Goal: Task Accomplishment & Management: Complete application form

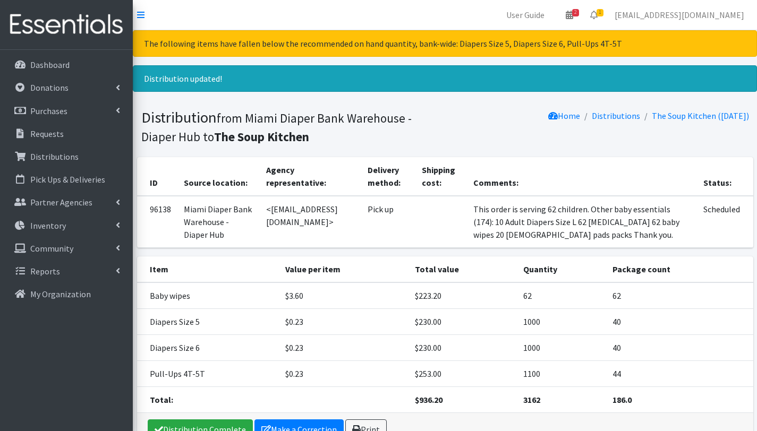
scroll to position [76, 0]
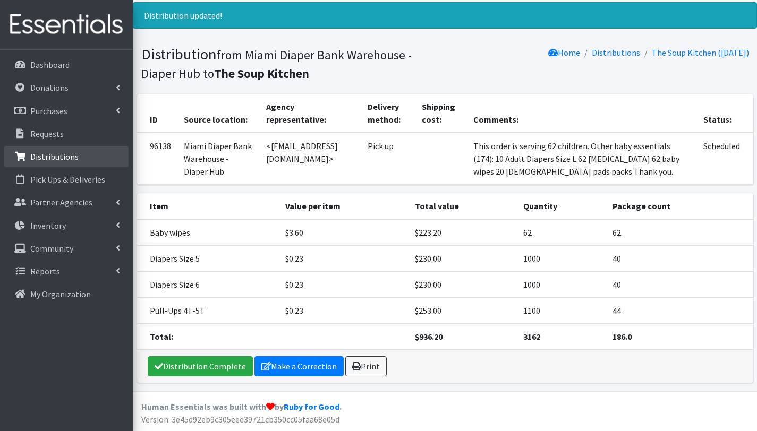
click at [65, 156] on p "Distributions" at bounding box center [54, 156] width 48 height 11
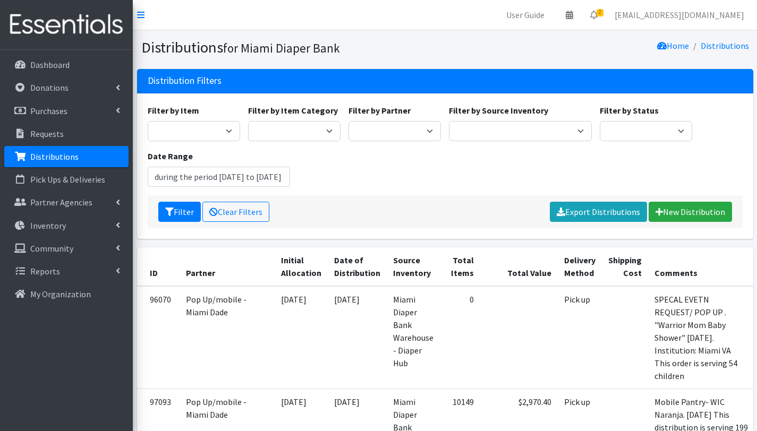
type input "[DATE] - [DATE]"
click at [424, 129] on select "305 Pink Pack A Safe Haven for Newborns Basic Needs [GEOGRAPHIC_DATA] [GEOGRAPH…" at bounding box center [394, 131] width 92 height 20
select select "2872"
click at [348, 121] on select "305 Pink Pack A Safe Haven for Newborns Basic Needs Miami Belafonte TACOLCY Cen…" at bounding box center [394, 131] width 92 height 20
click at [172, 210] on icon "submit" at bounding box center [169, 212] width 8 height 8
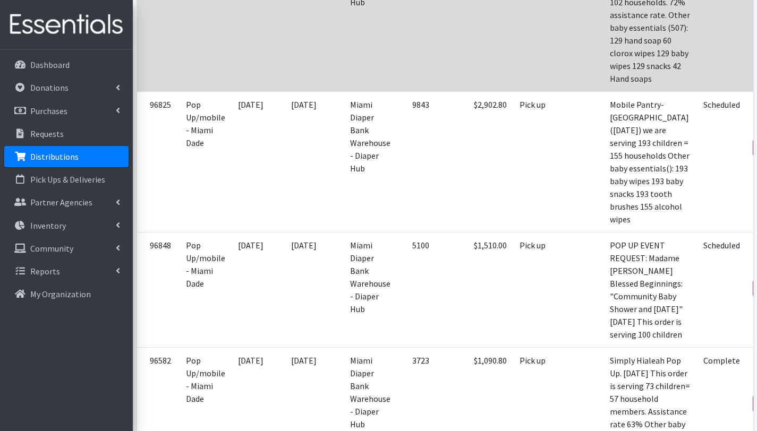
scroll to position [767, 0]
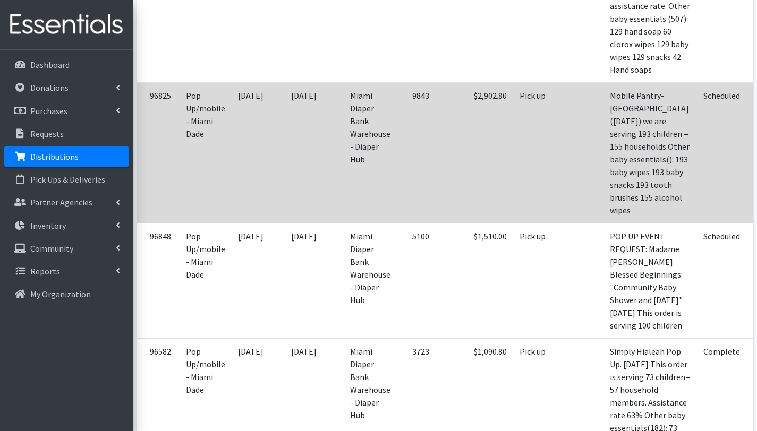
click at [756, 117] on link "Edit" at bounding box center [771, 110] width 29 height 13
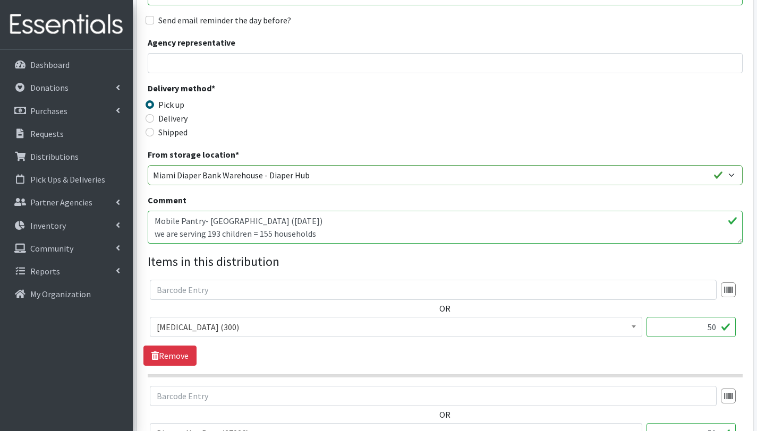
scroll to position [212, 0]
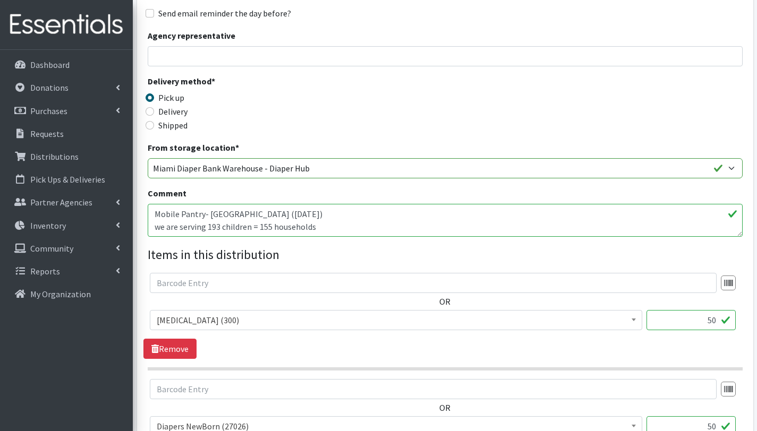
click at [220, 228] on textarea "Mobile Pantry- [GEOGRAPHIC_DATA] ([DATE]) we are serving 193 children = 155 hou…" at bounding box center [445, 220] width 595 height 33
click at [165, 225] on textarea "Mobile Pantry- North Miami Library (09/20/2025) we are serving 193 children = 1…" at bounding box center [445, 220] width 595 height 33
click at [218, 211] on textarea "Mobile Pantry- North Miami Library (09/20/2025) we are serving 193 children = 1…" at bounding box center [445, 220] width 595 height 33
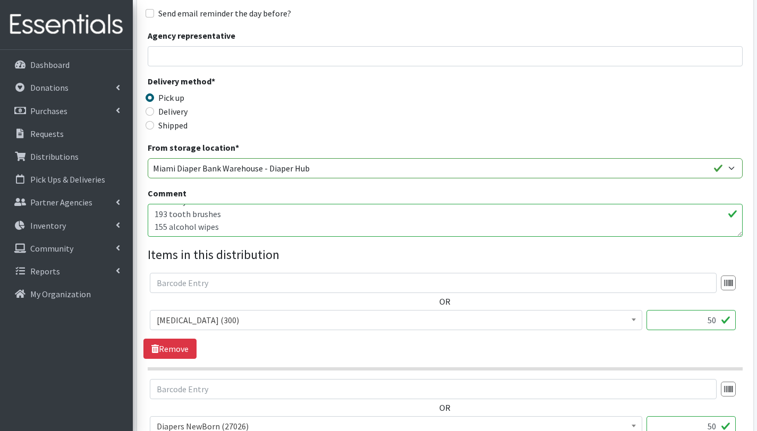
scroll to position [102, 0]
drag, startPoint x: 224, startPoint y: 218, endPoint x: 148, endPoint y: 236, distance: 77.9
click at [148, 235] on textarea "Mobile Pantry- North Miami Library (09/20/2025) we are serving 193 children = 1…" at bounding box center [445, 220] width 595 height 33
click at [186, 219] on textarea "Mobile Pantry- North Miami Library (09/20/2025) we are serving 193 children = 1…" at bounding box center [445, 220] width 595 height 33
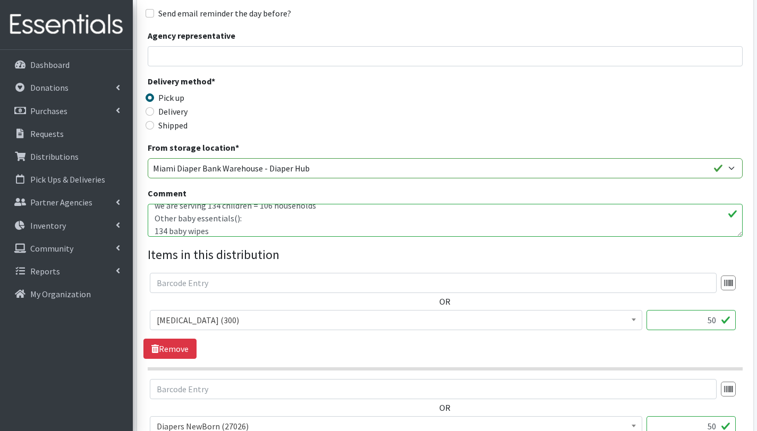
scroll to position [18, 0]
click at [234, 222] on textarea "Mobile Pantry- [GEOGRAPHIC_DATA] ([DATE]) we are serving 193 children = 155 hou…" at bounding box center [445, 220] width 595 height 33
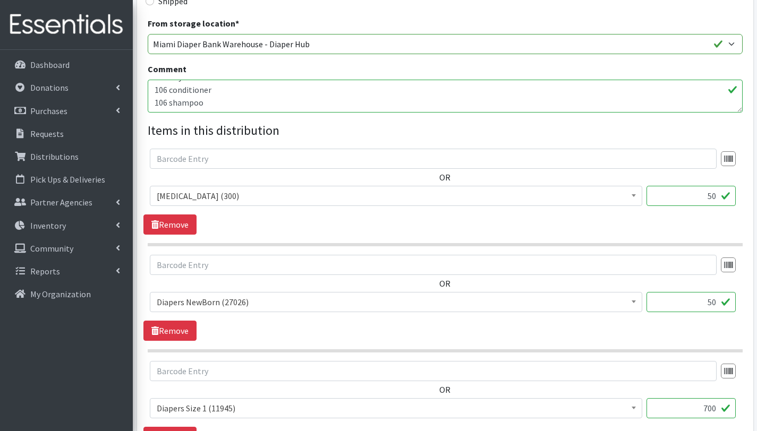
scroll to position [344, 0]
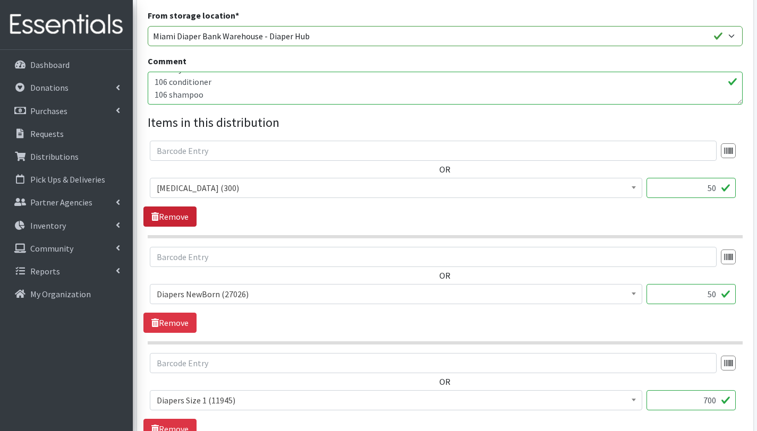
type textarea "Mobile Pantry- North Miami Library (09/20/2025) we are serving 134 children = 1…"
click at [184, 216] on link "Remove" at bounding box center [169, 217] width 53 height 20
click at [183, 213] on link "Remove" at bounding box center [169, 217] width 53 height 20
click at [708, 188] on input "700" at bounding box center [690, 188] width 89 height 20
type input "500"
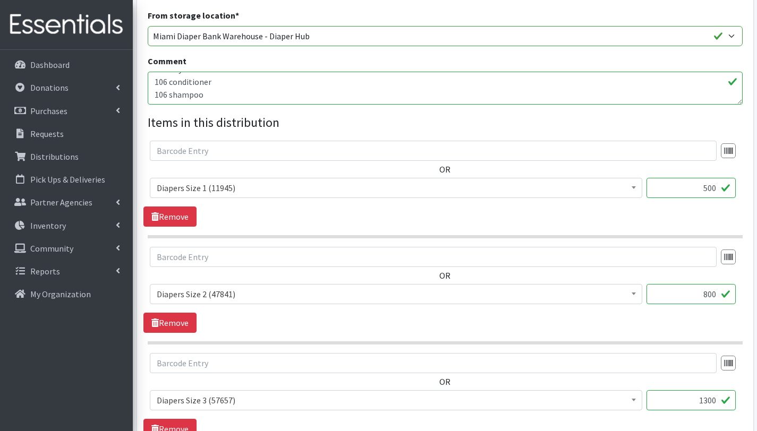
click at [708, 291] on input "800" at bounding box center [690, 294] width 89 height 20
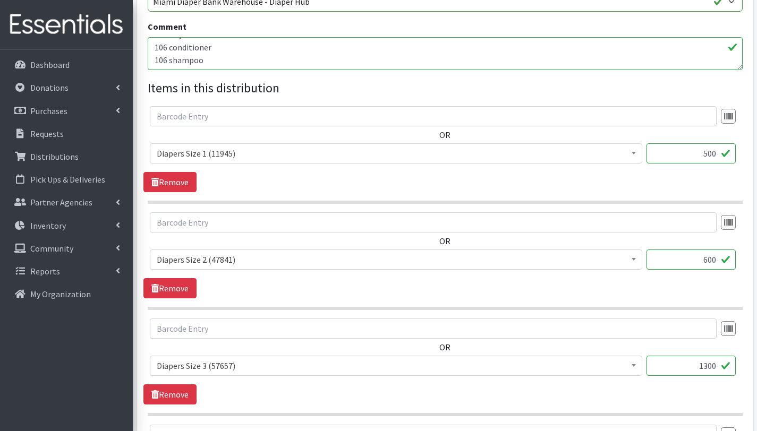
scroll to position [407, 0]
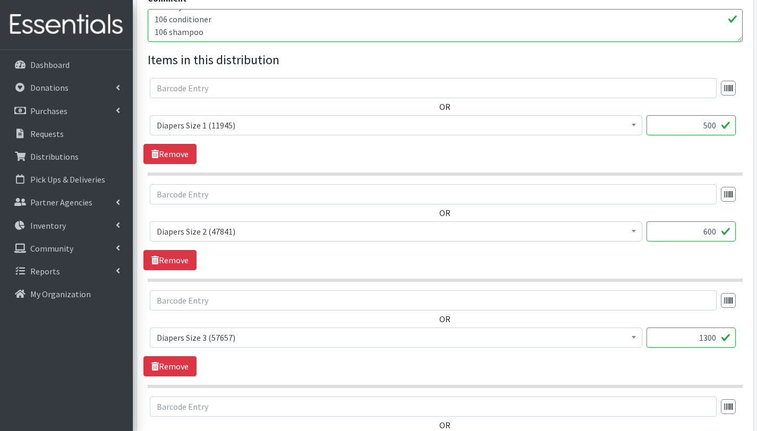
type input "600"
click at [712, 340] on input "1300" at bounding box center [690, 338] width 89 height 20
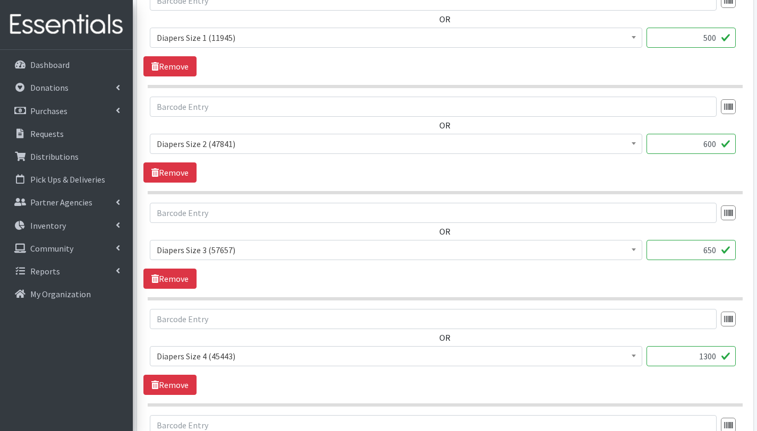
scroll to position [495, 0]
type input "650"
click at [711, 357] on input "1300" at bounding box center [690, 356] width 89 height 20
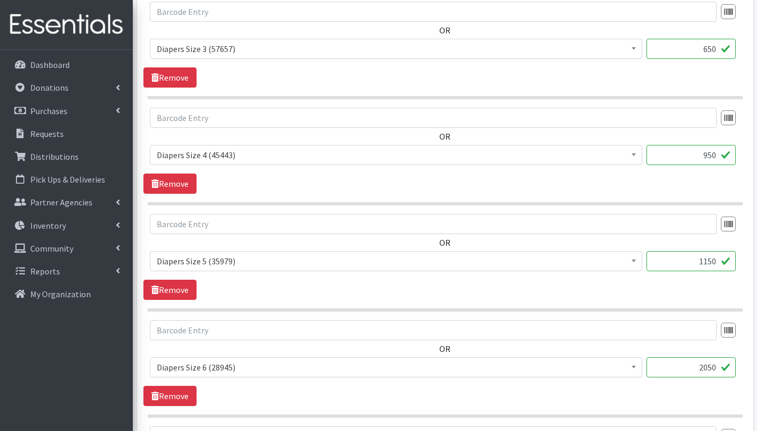
scroll to position [693, 0]
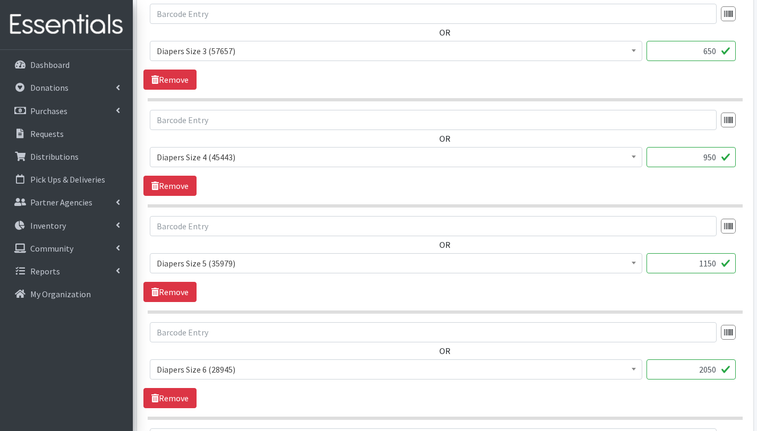
type input "950"
click at [711, 263] on input "1150" at bounding box center [690, 263] width 89 height 20
type input "900"
click at [713, 367] on input "2050" at bounding box center [690, 369] width 89 height 20
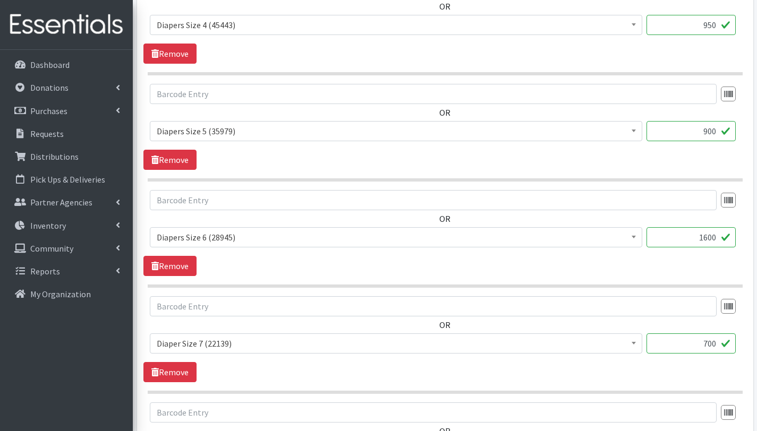
scroll to position [840, 0]
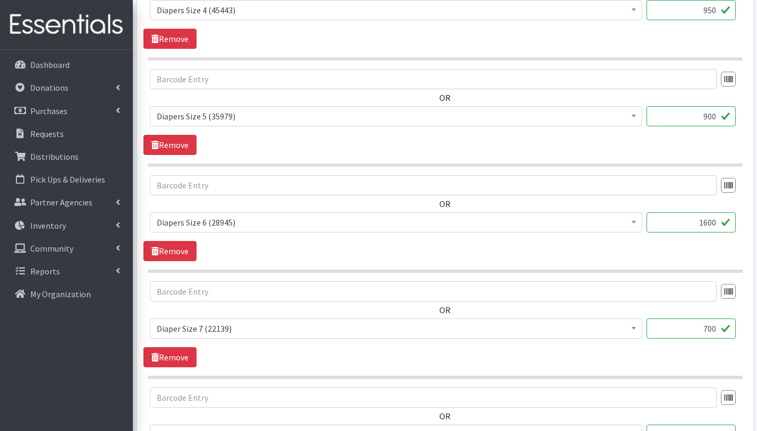
type input "1600"
click at [711, 332] on input "700" at bounding box center [690, 329] width 89 height 20
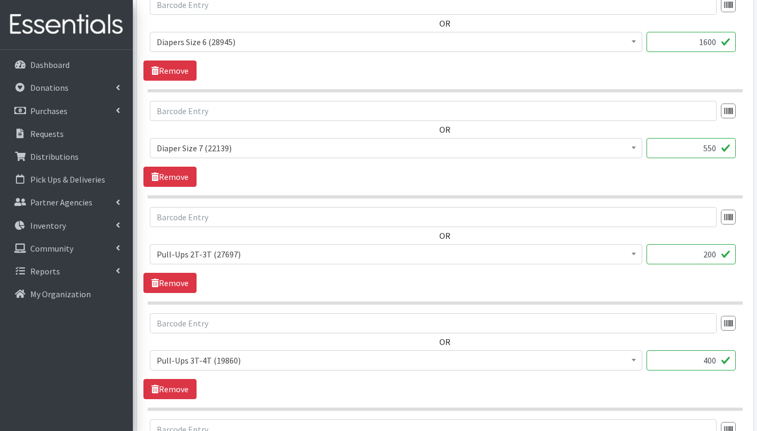
scroll to position [1019, 0]
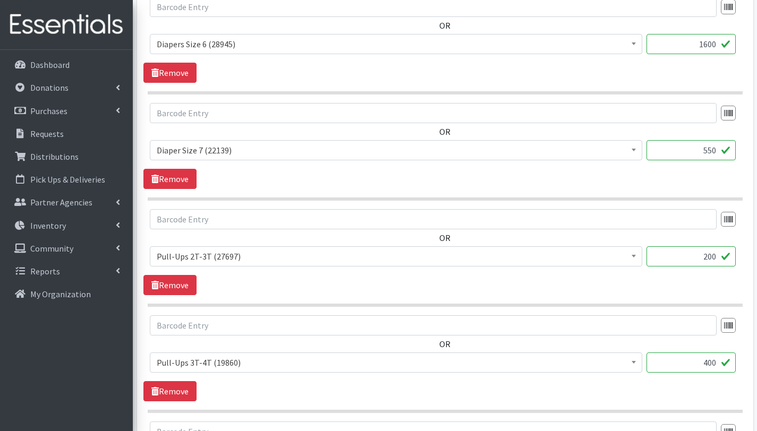
type input "550"
click at [707, 254] on input "200" at bounding box center [690, 256] width 89 height 20
type input "100"
click at [708, 362] on input "400" at bounding box center [690, 363] width 89 height 20
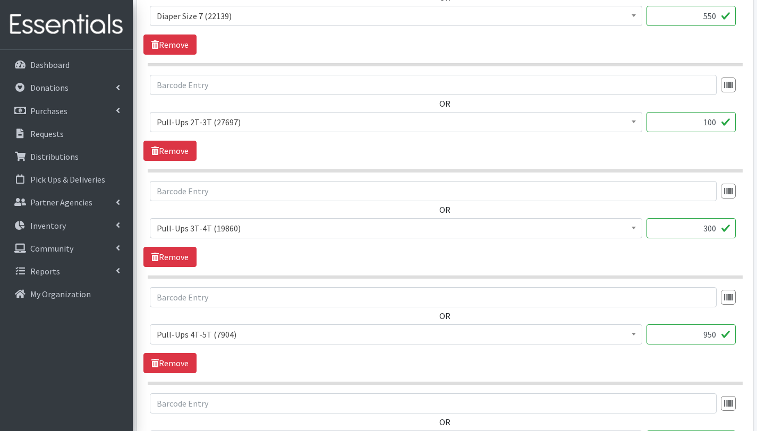
scroll to position [1160, 0]
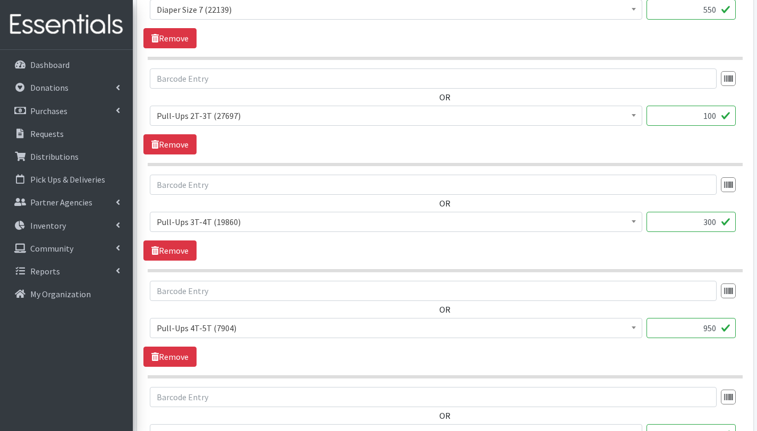
type input "300"
click at [709, 330] on input "950" at bounding box center [690, 328] width 89 height 20
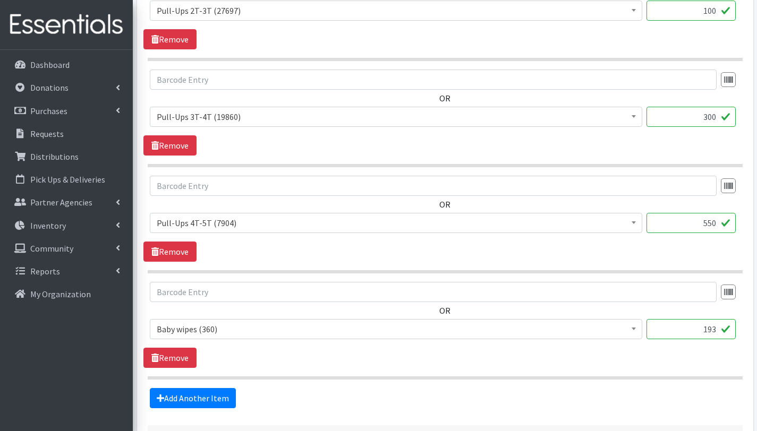
scroll to position [1265, 0]
type input "550"
click at [716, 330] on input "193" at bounding box center [690, 329] width 89 height 20
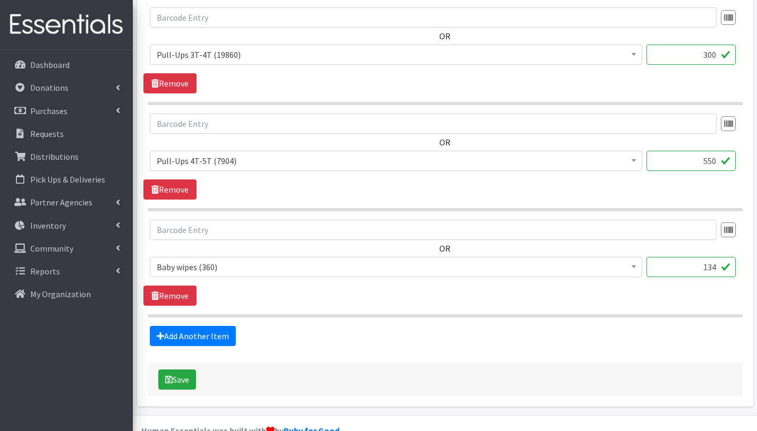
scroll to position [1328, 0]
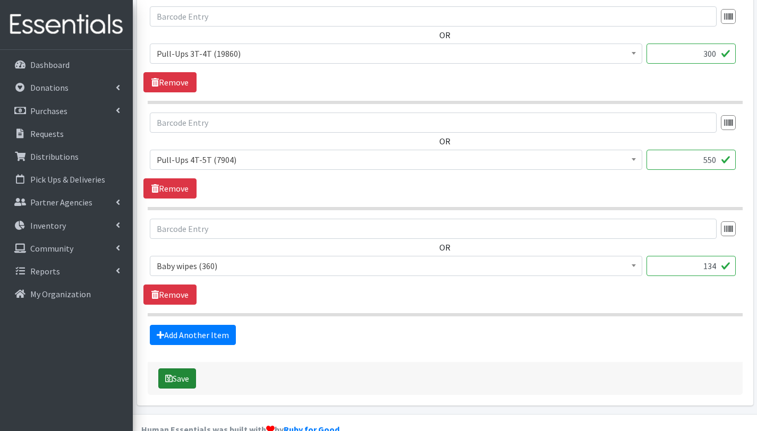
type input "134"
click at [187, 379] on button "Save" at bounding box center [177, 378] width 38 height 20
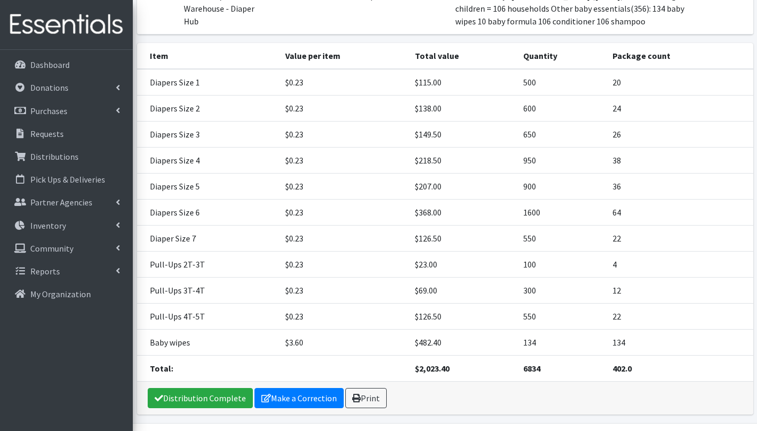
scroll to position [245, 0]
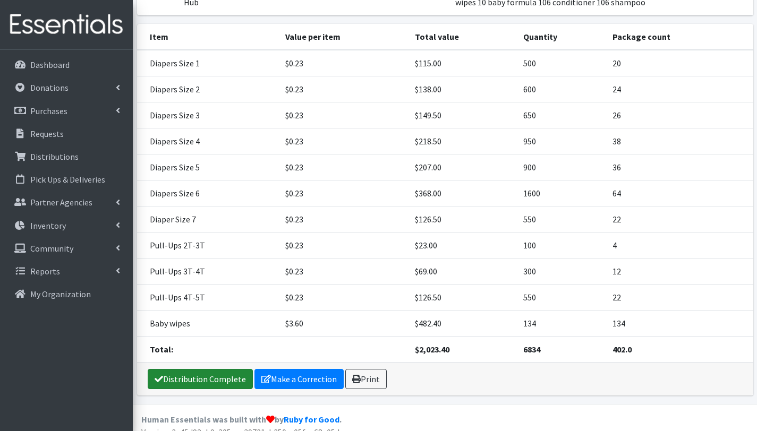
click at [176, 369] on link "Distribution Complete" at bounding box center [200, 379] width 105 height 20
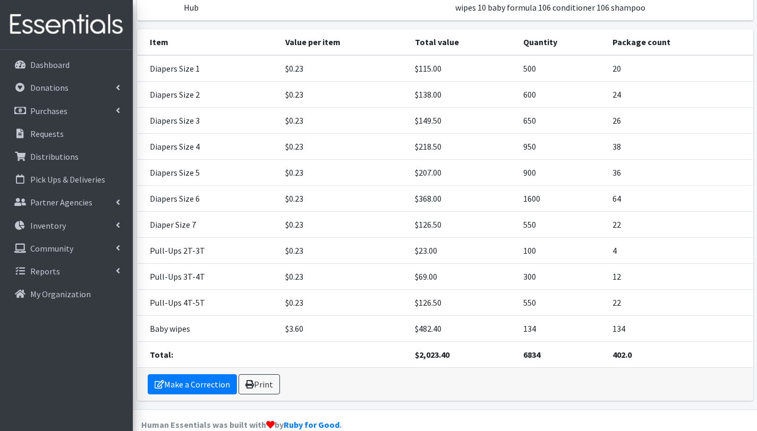
scroll to position [210, 0]
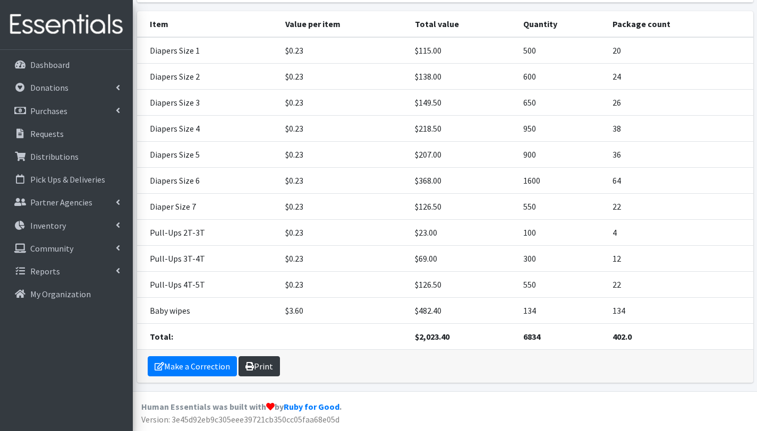
click at [262, 369] on link "Print" at bounding box center [258, 366] width 41 height 20
